Goal: Check status: Check status

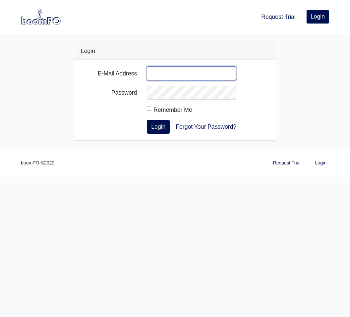
type input "gerardov@roswelldrywall.com"
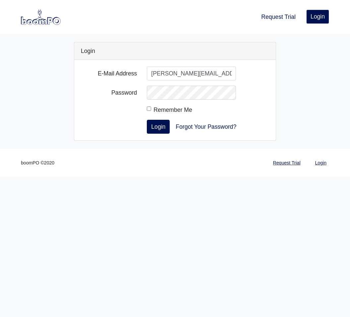
click at [158, 127] on button "Login" at bounding box center [158, 127] width 23 height 14
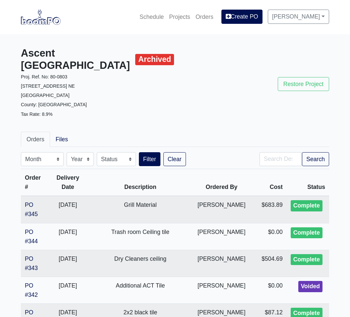
click at [183, 16] on link "Projects" at bounding box center [179, 17] width 27 height 15
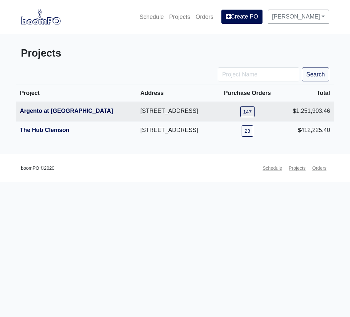
click at [62, 134] on link "The Hub Clemson" at bounding box center [45, 130] width 50 height 7
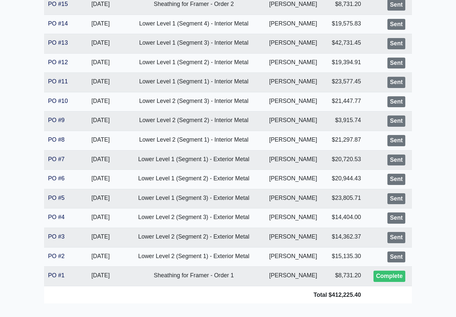
scroll to position [353, 0]
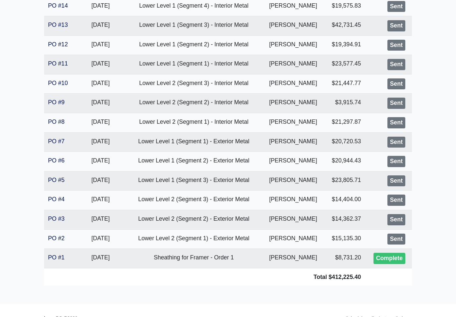
click at [53, 197] on link "PO #4" at bounding box center [56, 199] width 17 height 7
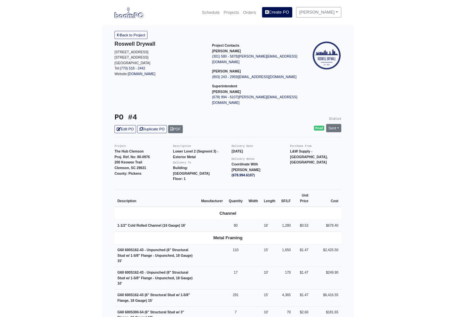
scroll to position [107, 0]
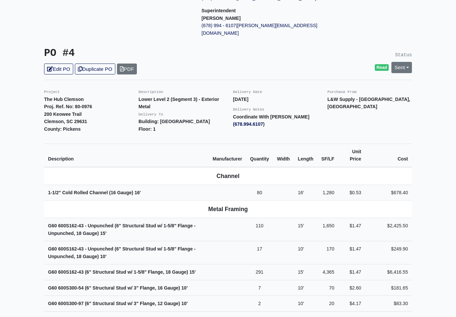
click at [141, 47] on h3 "PO #4" at bounding box center [133, 53] width 179 height 12
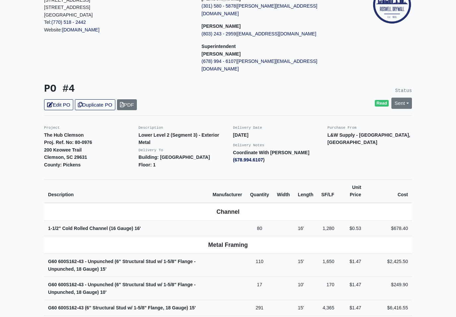
scroll to position [0, 0]
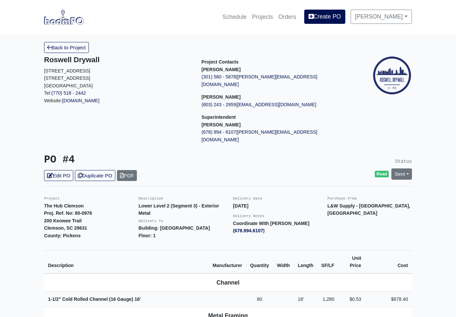
click at [79, 47] on link "Back to Project" at bounding box center [66, 47] width 45 height 11
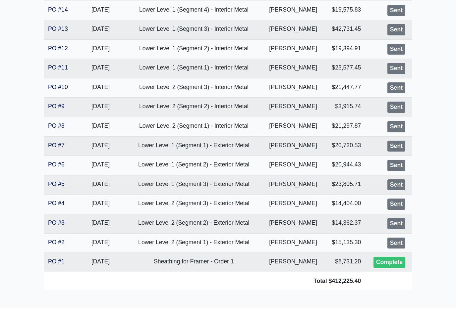
scroll to position [352, 0]
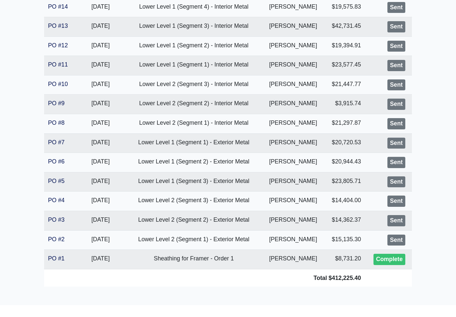
click at [62, 178] on link "PO #5" at bounding box center [56, 181] width 17 height 7
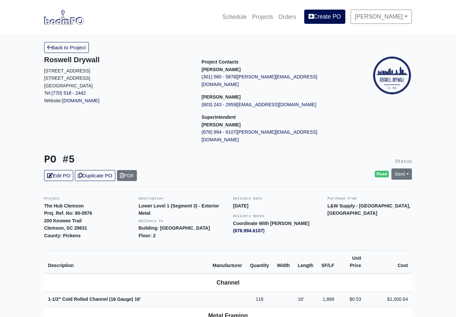
click at [78, 47] on link "Back to Project" at bounding box center [66, 47] width 45 height 11
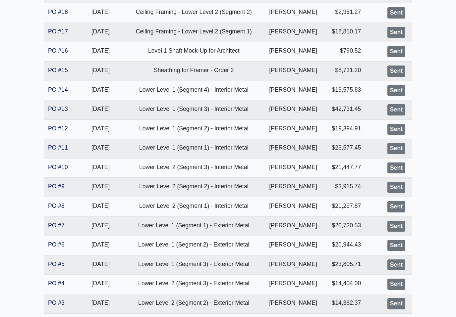
scroll to position [353, 0]
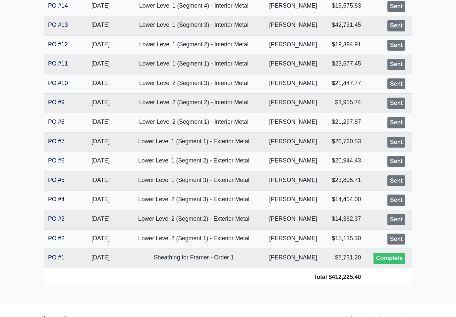
click at [58, 198] on link "PO #4" at bounding box center [56, 199] width 17 height 7
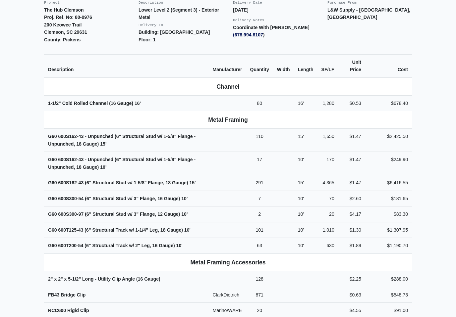
scroll to position [198, 0]
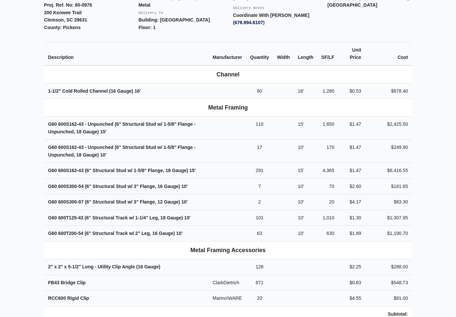
scroll to position [209, 0]
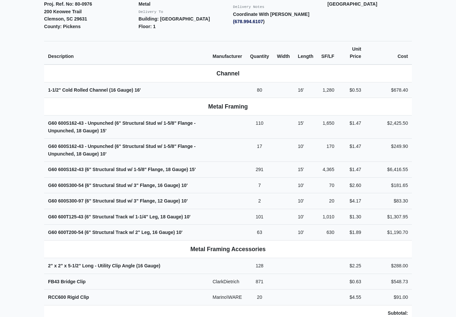
click at [434, 141] on main "Back to Project Roswell Drywall [STREET_ADDRESS] Tel: (770) 518 - 2442 Website:…" at bounding box center [228, 214] width 456 height 778
